Goal: Task Accomplishment & Management: Manage account settings

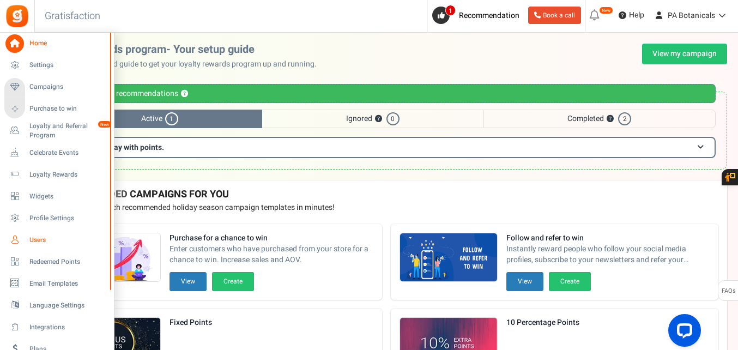
click at [20, 239] on icon at bounding box center [14, 240] width 19 height 19
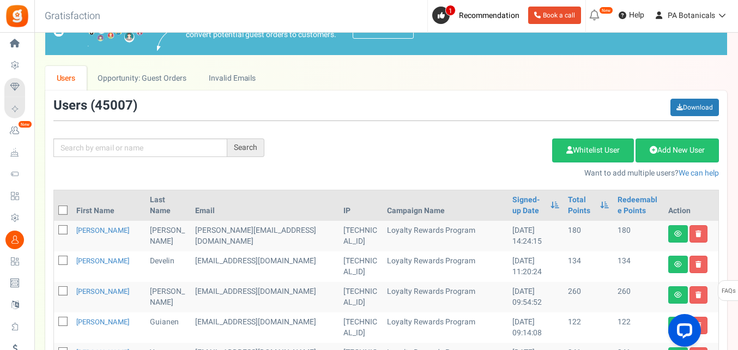
scroll to position [44, 0]
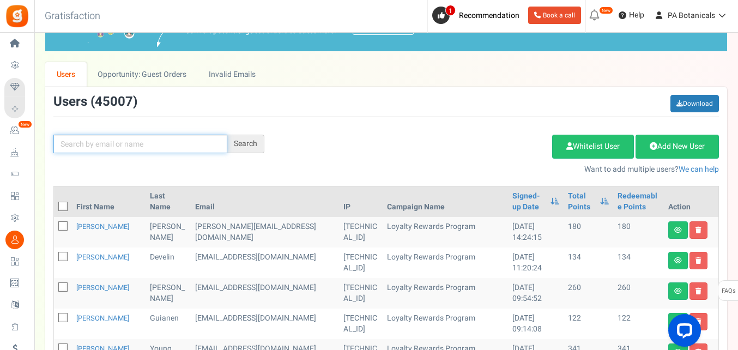
click at [172, 149] on input "text" at bounding box center [140, 144] width 174 height 19
click at [162, 131] on div "Search Add Etsy Order Delete Selected Users Import Users Spam Protection Subtra…" at bounding box center [386, 135] width 682 height 80
click at [162, 144] on input "text" at bounding box center [140, 144] width 174 height 19
paste input "[EMAIL_ADDRESS][DOMAIN_NAME]"
type input "[EMAIL_ADDRESS][DOMAIN_NAME]"
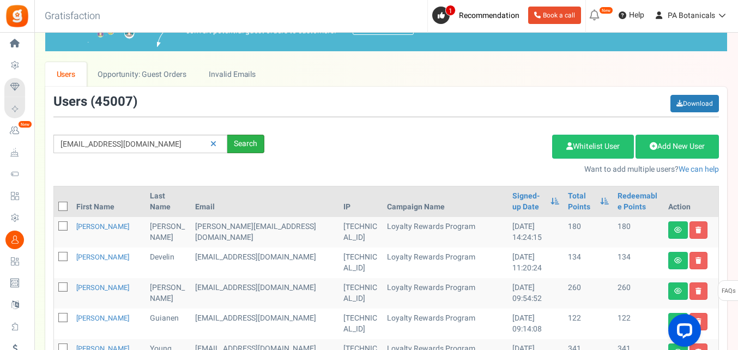
click at [244, 148] on div "Search" at bounding box center [245, 144] width 37 height 19
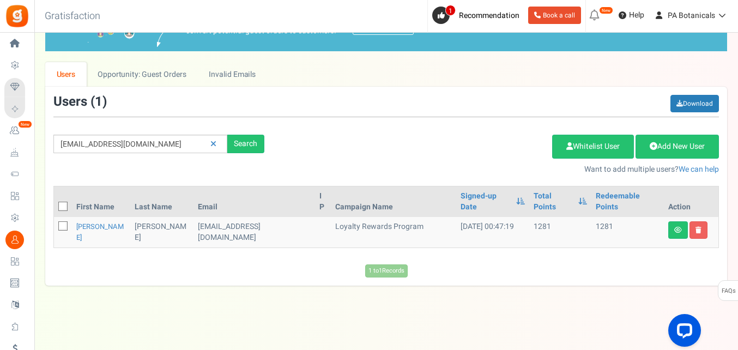
scroll to position [30, 0]
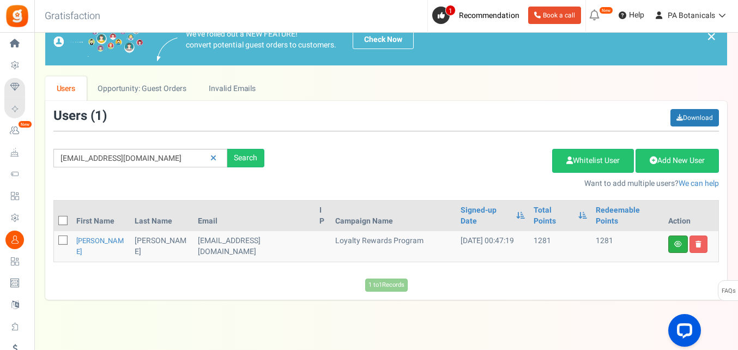
click at [672, 235] on link at bounding box center [678, 243] width 20 height 17
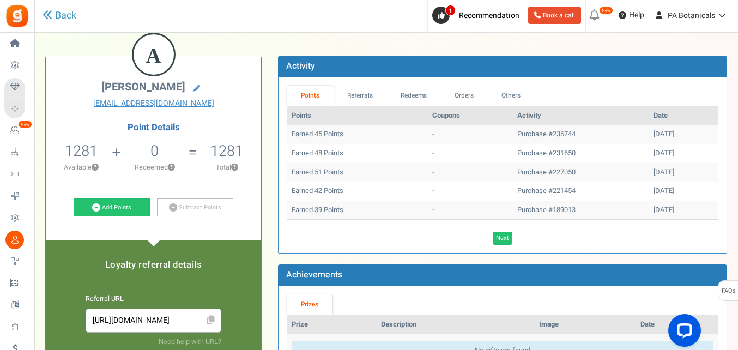
scroll to position [52, 0]
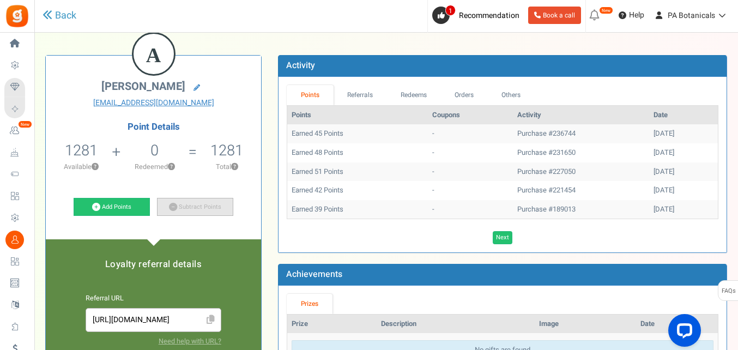
click at [210, 208] on link "Subtract Points" at bounding box center [195, 207] width 76 height 19
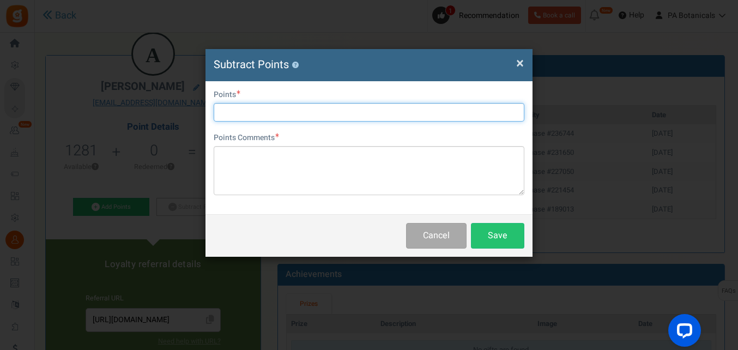
click at [263, 108] on input "text" at bounding box center [369, 112] width 311 height 19
type input "1000"
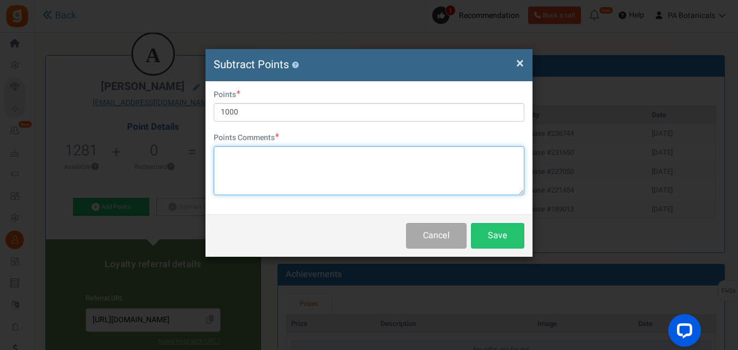
click at [266, 159] on textarea at bounding box center [369, 170] width 311 height 49
type textarea "Redeemed $10 off - OB"
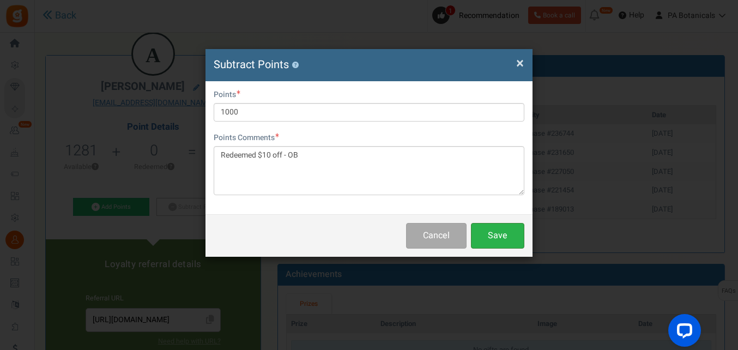
click at [516, 238] on button "Save" at bounding box center [497, 236] width 53 height 26
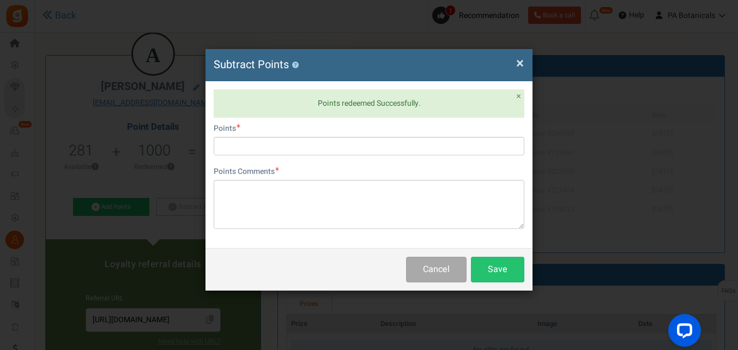
scroll to position [0, 0]
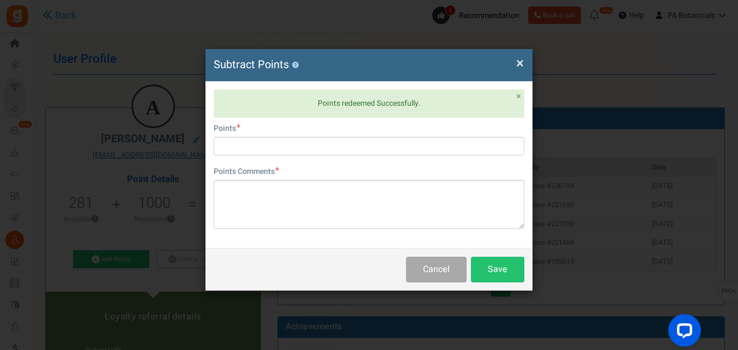
click at [519, 63] on span "×" at bounding box center [520, 63] width 8 height 21
